Goal: Task Accomplishment & Management: Manage account settings

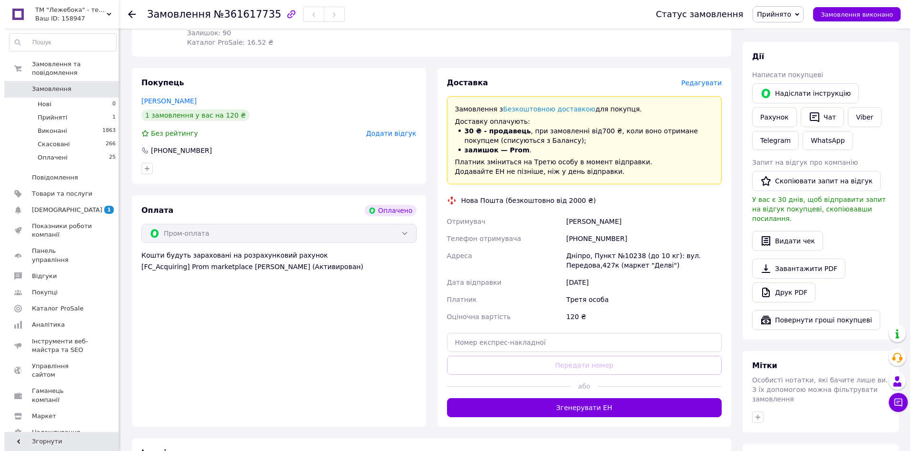
scroll to position [160, 0]
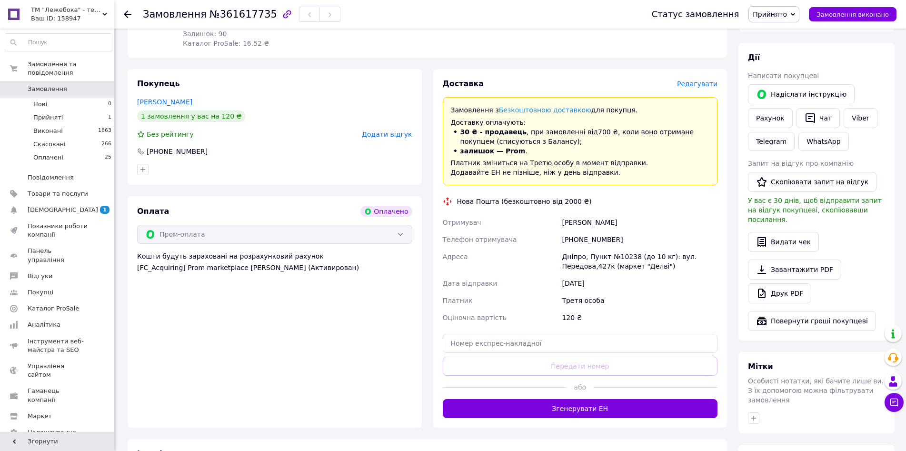
click at [714, 84] on span "Редагувати" at bounding box center [697, 84] width 40 height 8
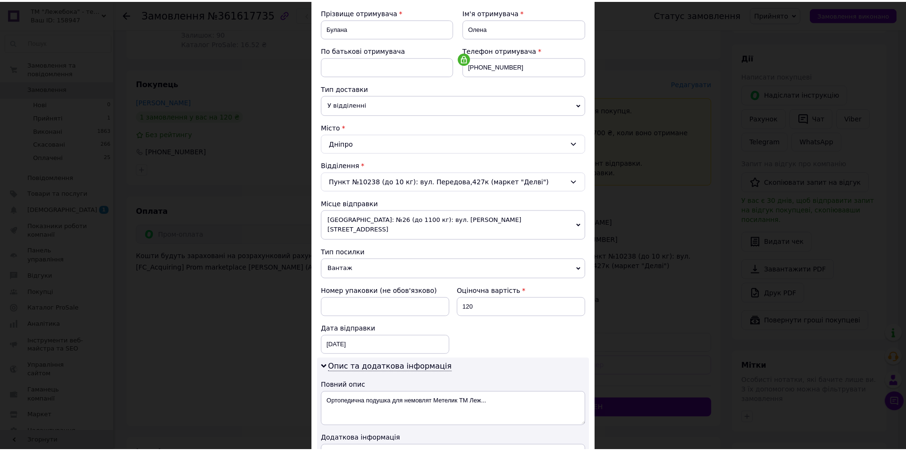
scroll to position [288, 0]
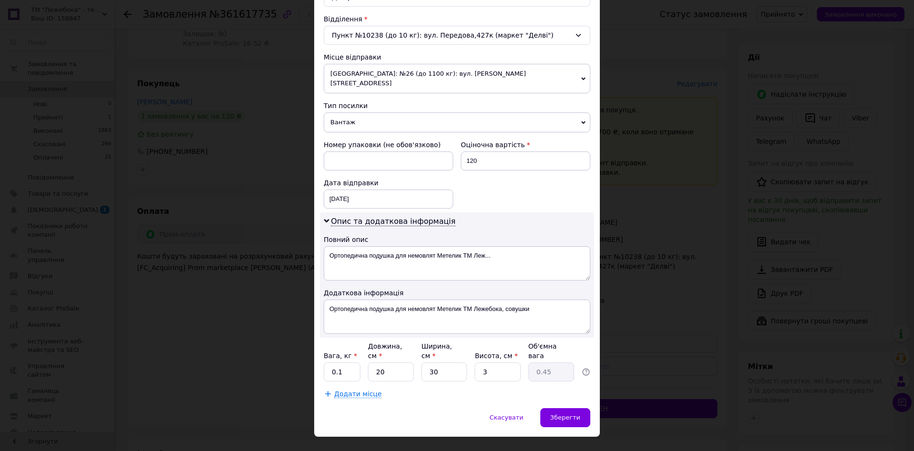
click at [570, 411] on div "Скасувати   Зберегти" at bounding box center [457, 422] width 286 height 29
click at [578, 408] on div "Зберегти" at bounding box center [565, 417] width 50 height 19
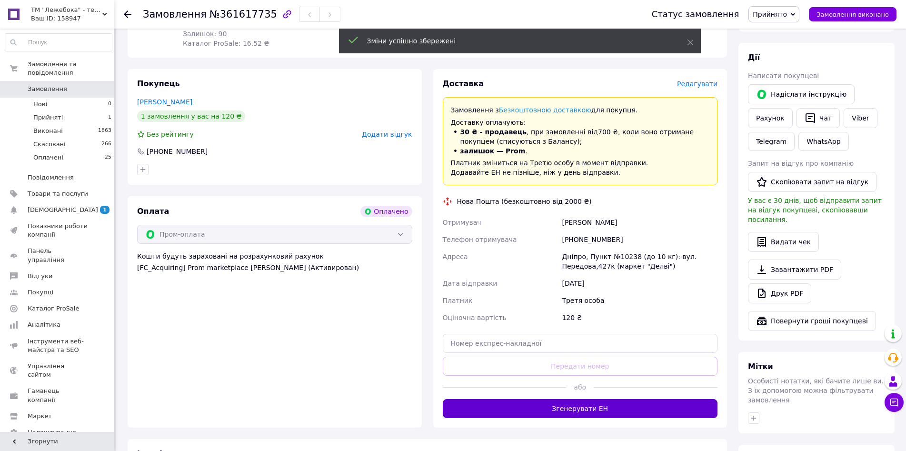
click at [625, 406] on button "Згенерувати ЕН" at bounding box center [580, 408] width 275 height 19
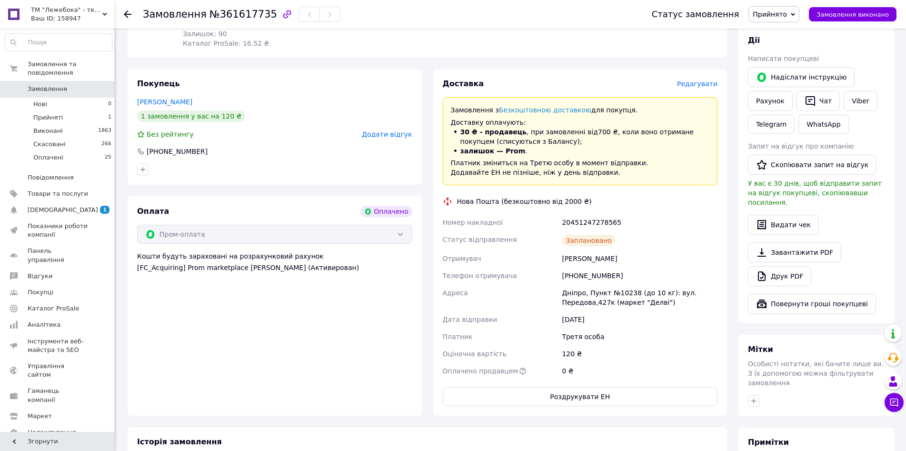
drag, startPoint x: 601, startPoint y: 218, endPoint x: 650, endPoint y: 85, distance: 141.6
click at [650, 85] on div "Доставка" at bounding box center [560, 84] width 234 height 11
click at [787, 16] on span "Прийнято" at bounding box center [770, 14] width 34 height 8
click at [790, 34] on li "Виконано" at bounding box center [774, 33] width 50 height 14
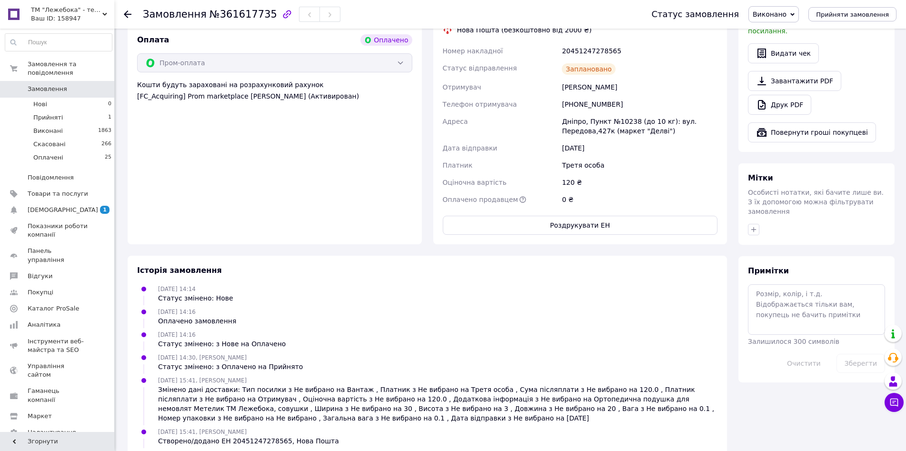
scroll to position [369, 0]
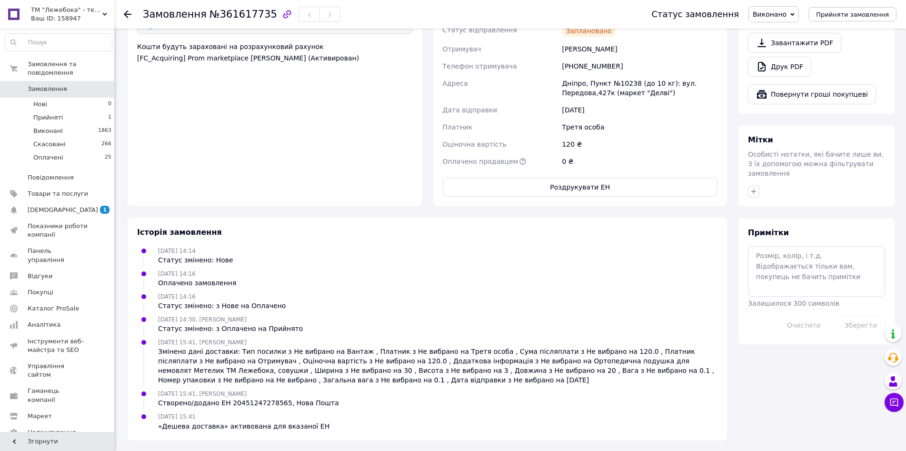
click at [142, 5] on div at bounding box center [133, 14] width 19 height 29
click at [133, 15] on div at bounding box center [133, 14] width 19 height 29
click at [130, 8] on div at bounding box center [133, 14] width 19 height 29
click at [134, 16] on div at bounding box center [133, 14] width 19 height 29
click at [124, 13] on icon at bounding box center [128, 14] width 8 height 8
